Goal: Task Accomplishment & Management: Use online tool/utility

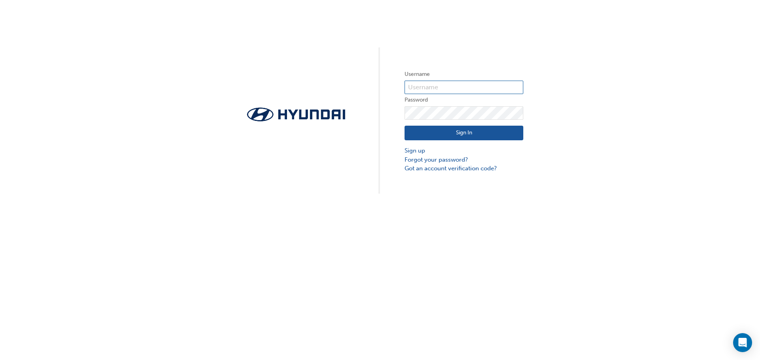
type input "34024"
click at [448, 132] on button "Sign In" at bounding box center [463, 133] width 119 height 15
